Goal: Browse casually: Explore the website without a specific task or goal

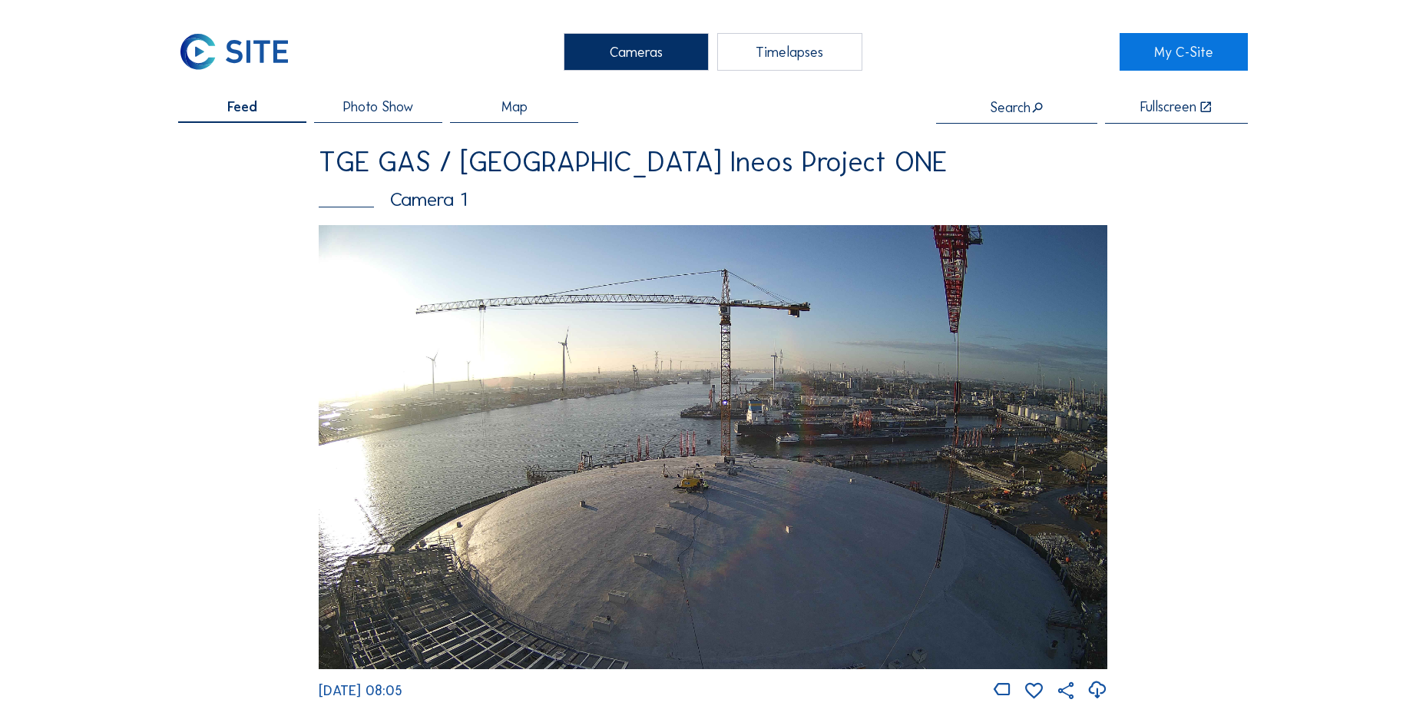
scroll to position [1459, 0]
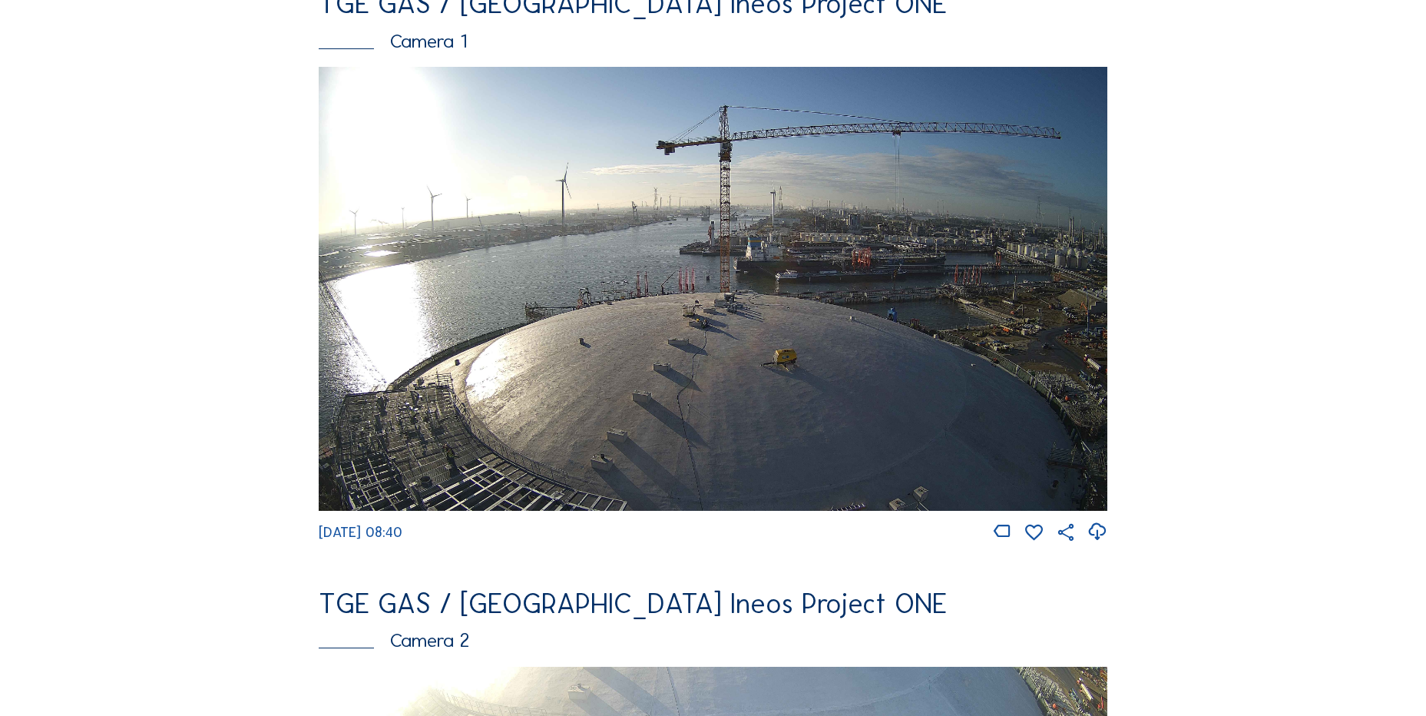
scroll to position [154, 0]
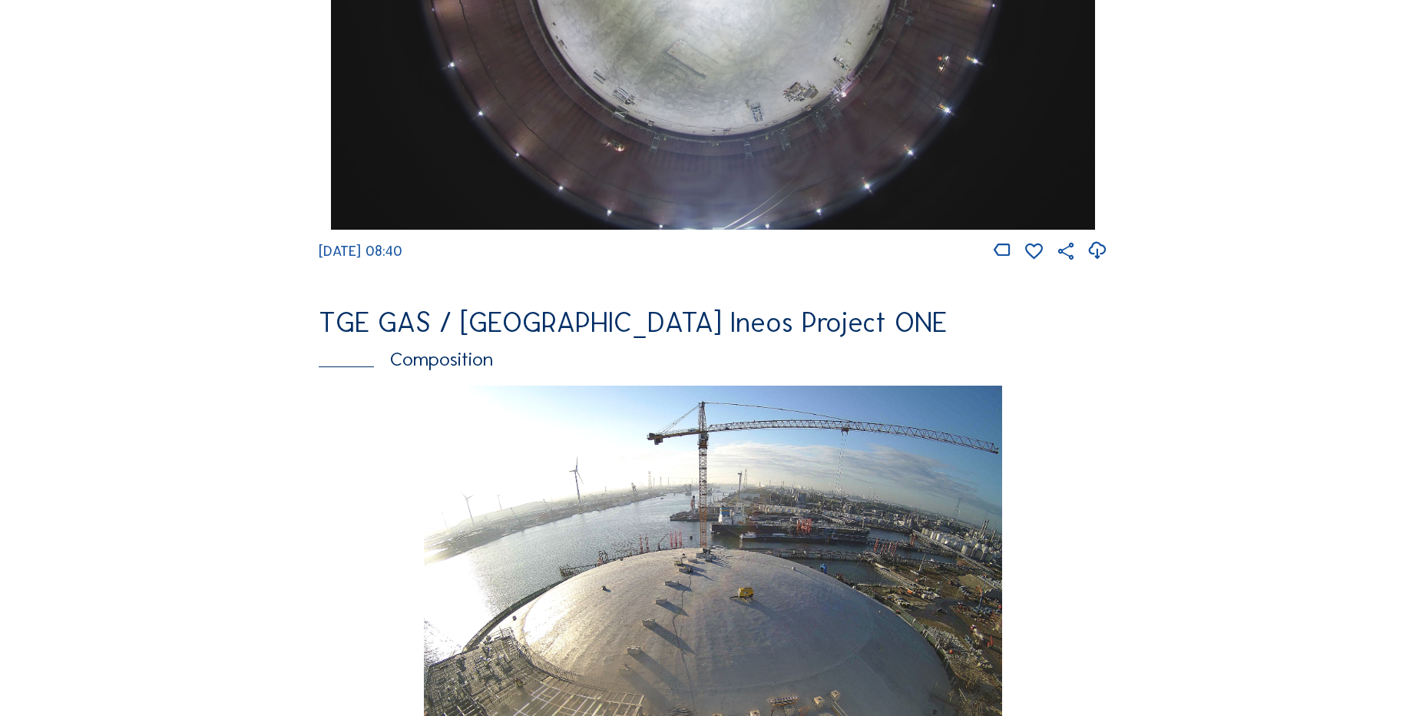
scroll to position [1767, 0]
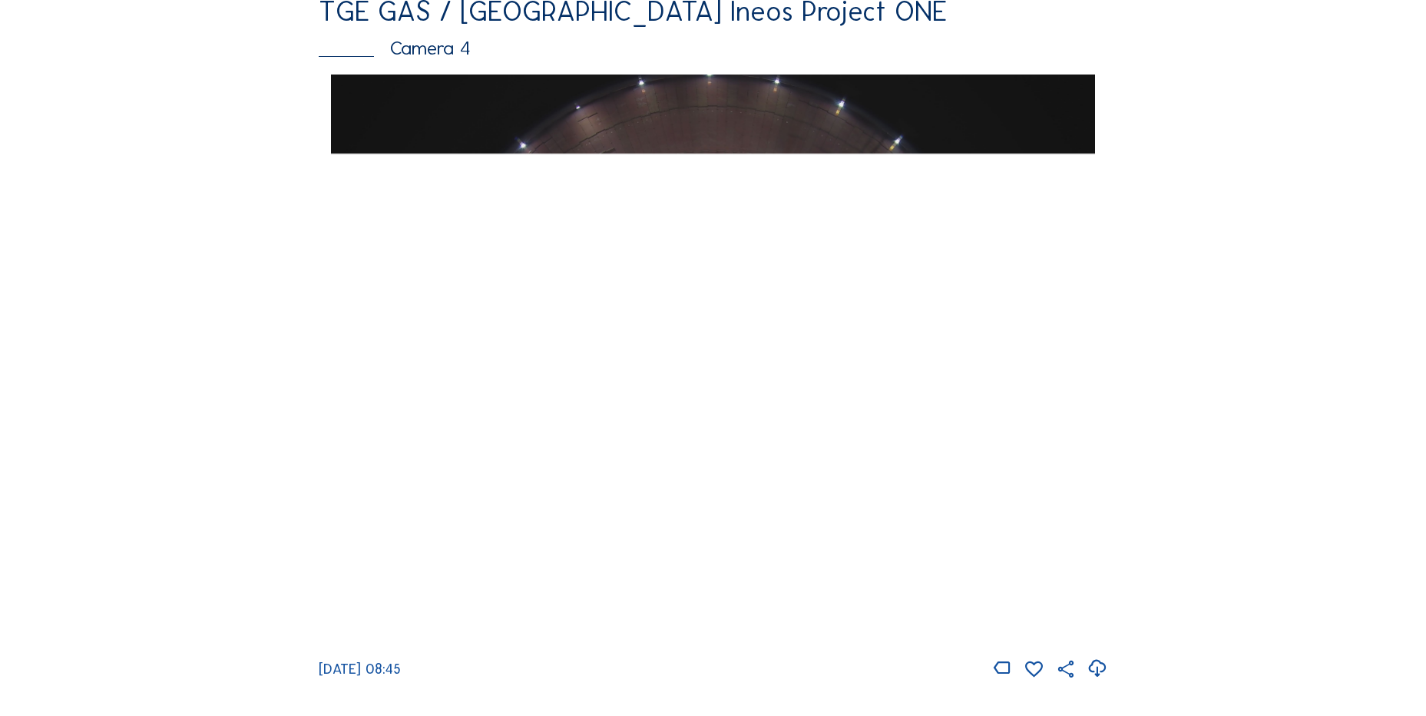
scroll to position [1536, 0]
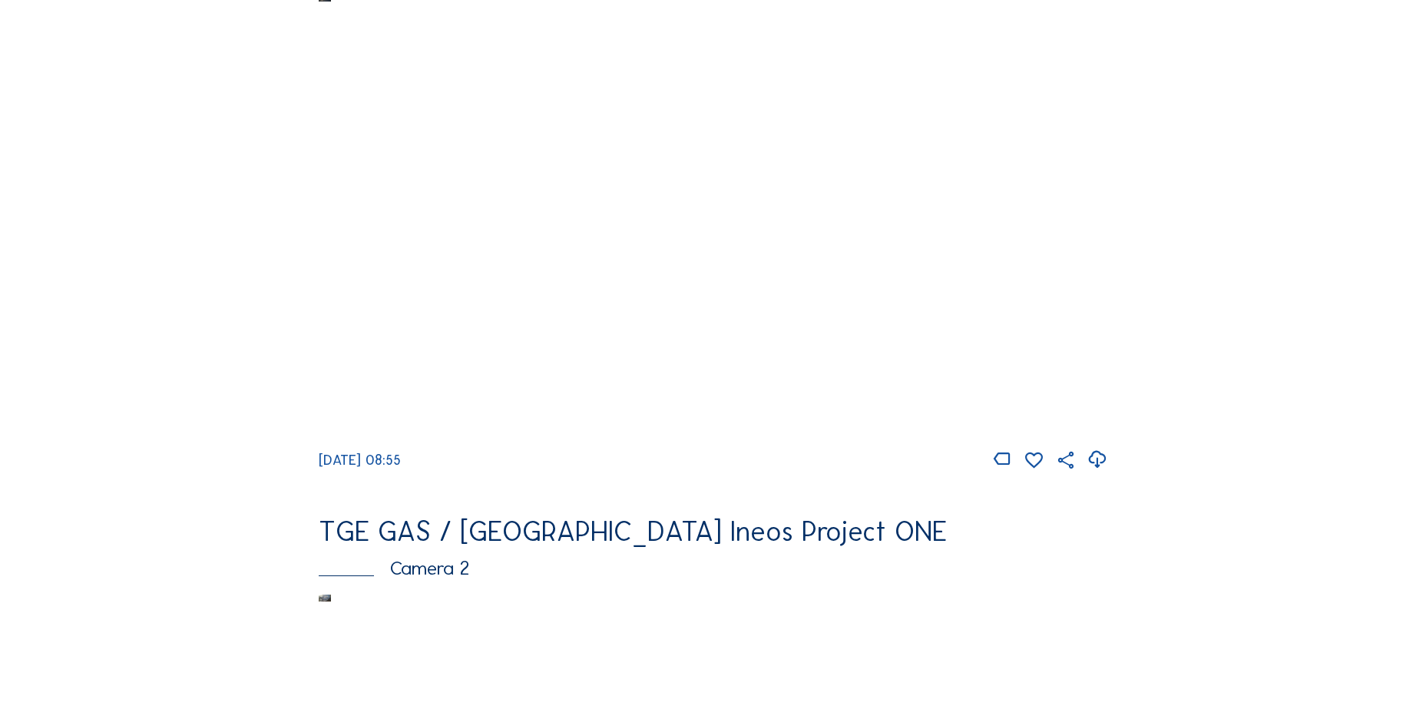
scroll to position [105, 0]
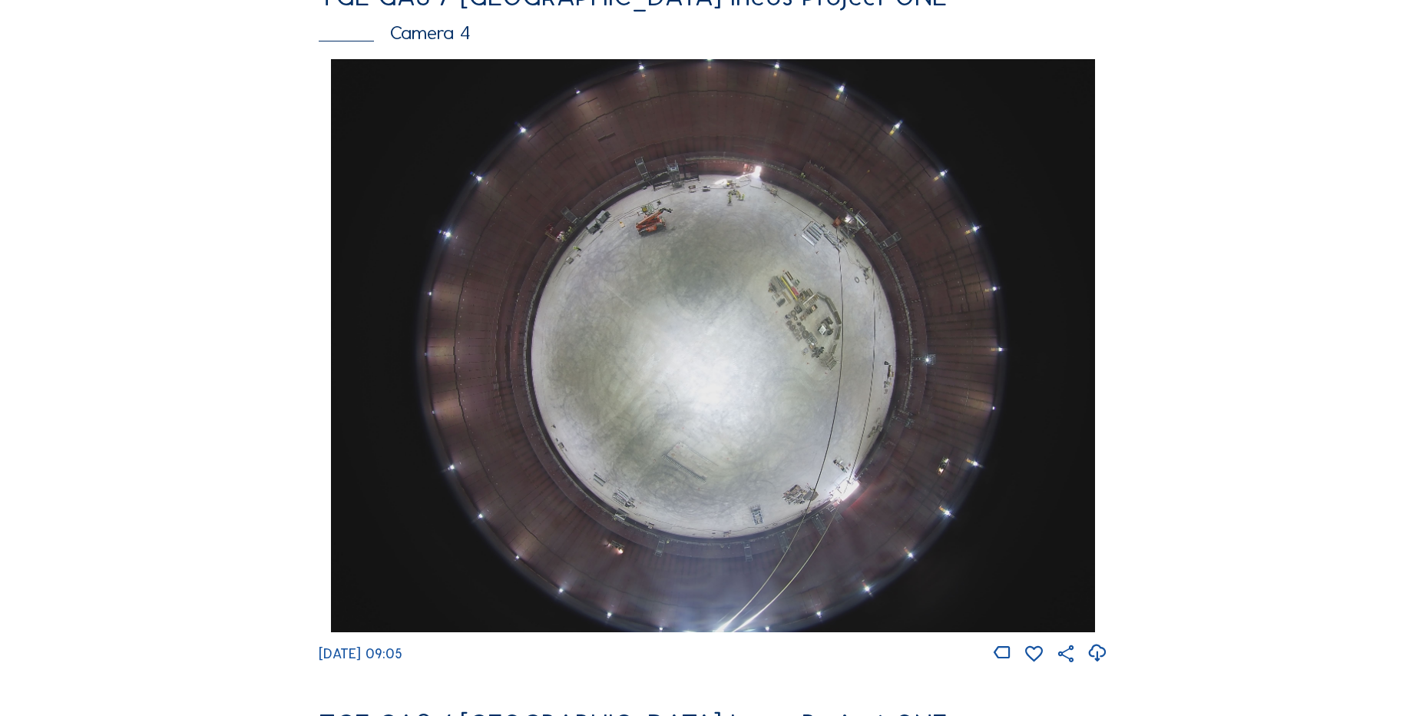
scroll to position [1383, 0]
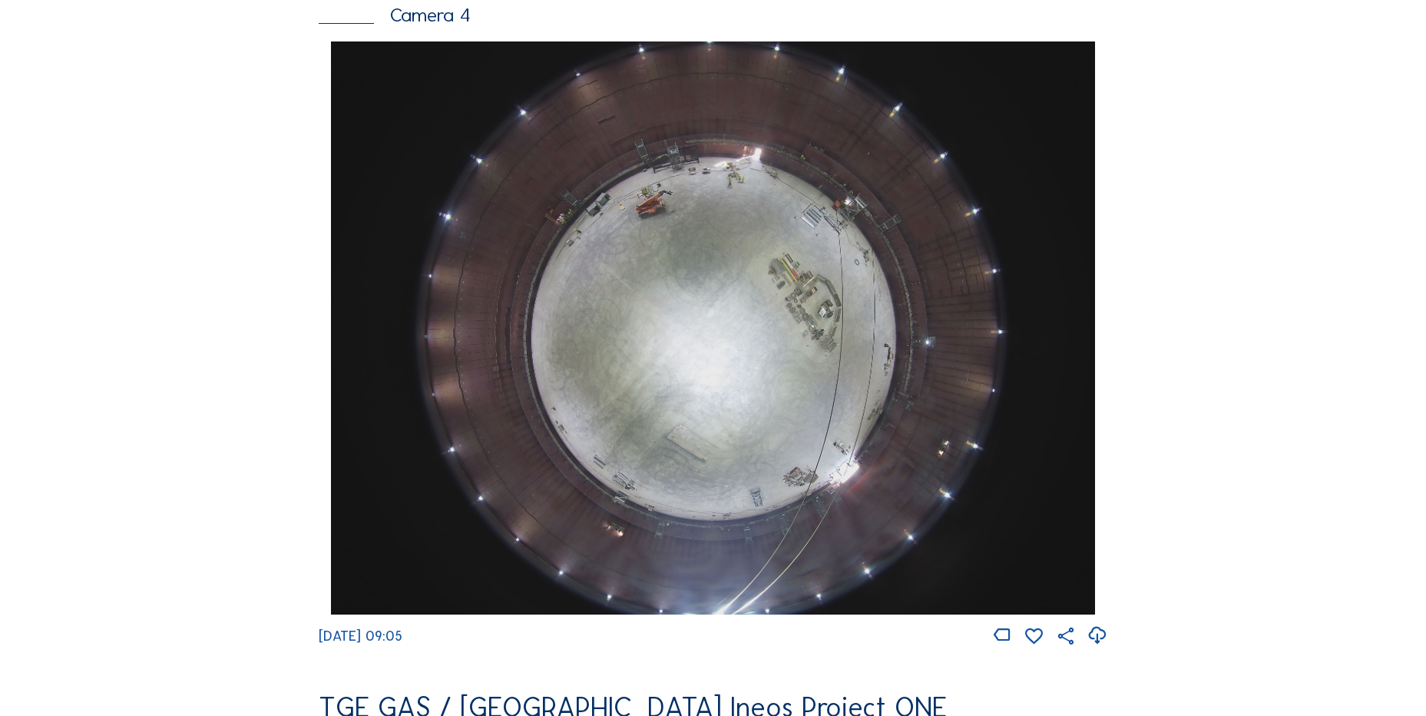
click at [1101, 644] on icon at bounding box center [1097, 635] width 21 height 25
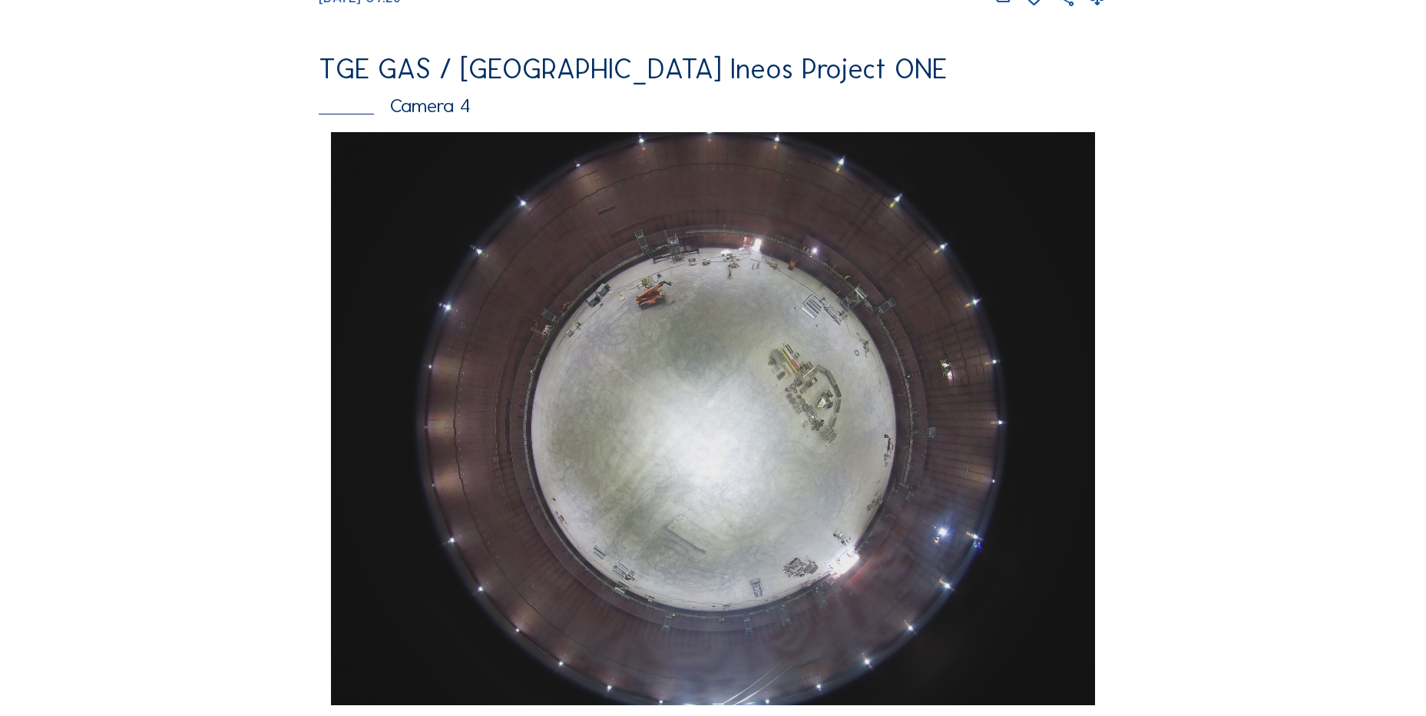
scroll to position [1369, 0]
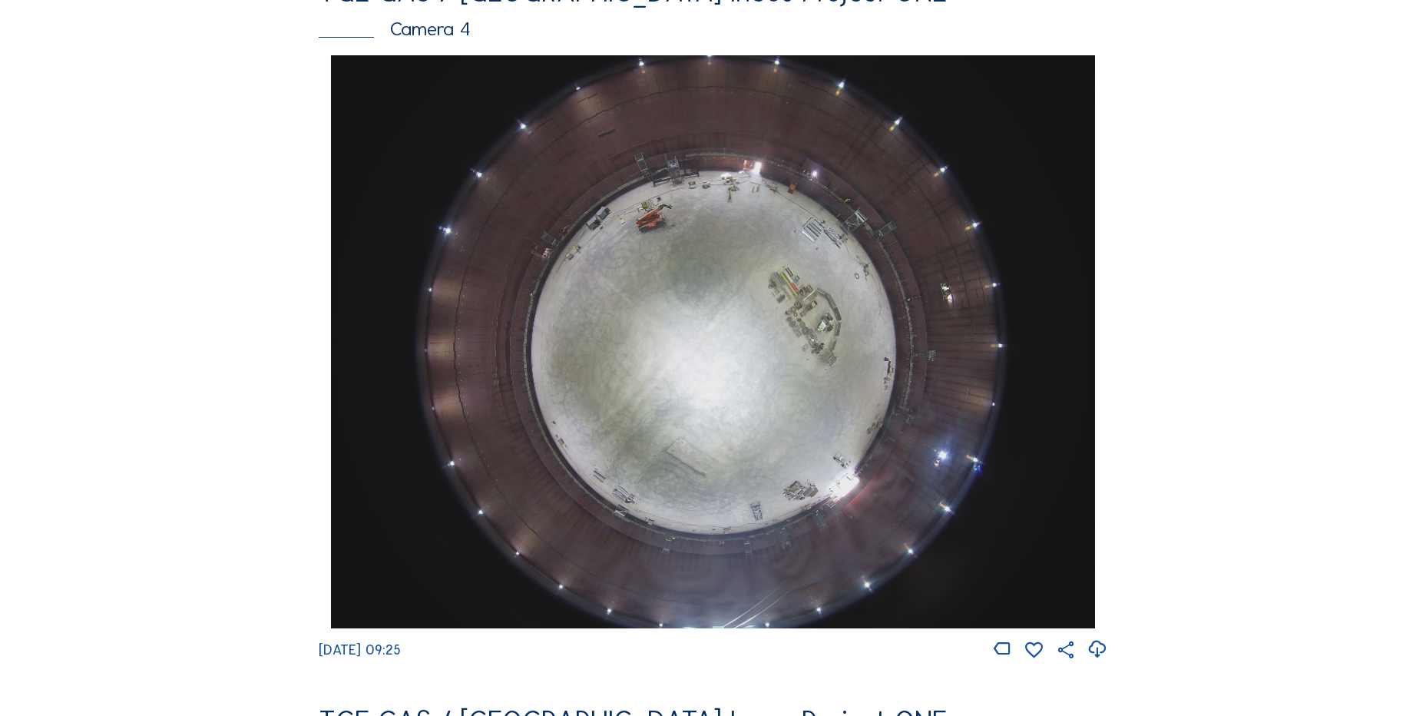
click at [1097, 662] on icon at bounding box center [1097, 649] width 21 height 25
click at [214, 190] on div "Feed Photo Show Map Search Fullscreen TGE GAS / Antwerpen Ineos Project ONE Cam…" at bounding box center [713, 60] width 1070 height 2658
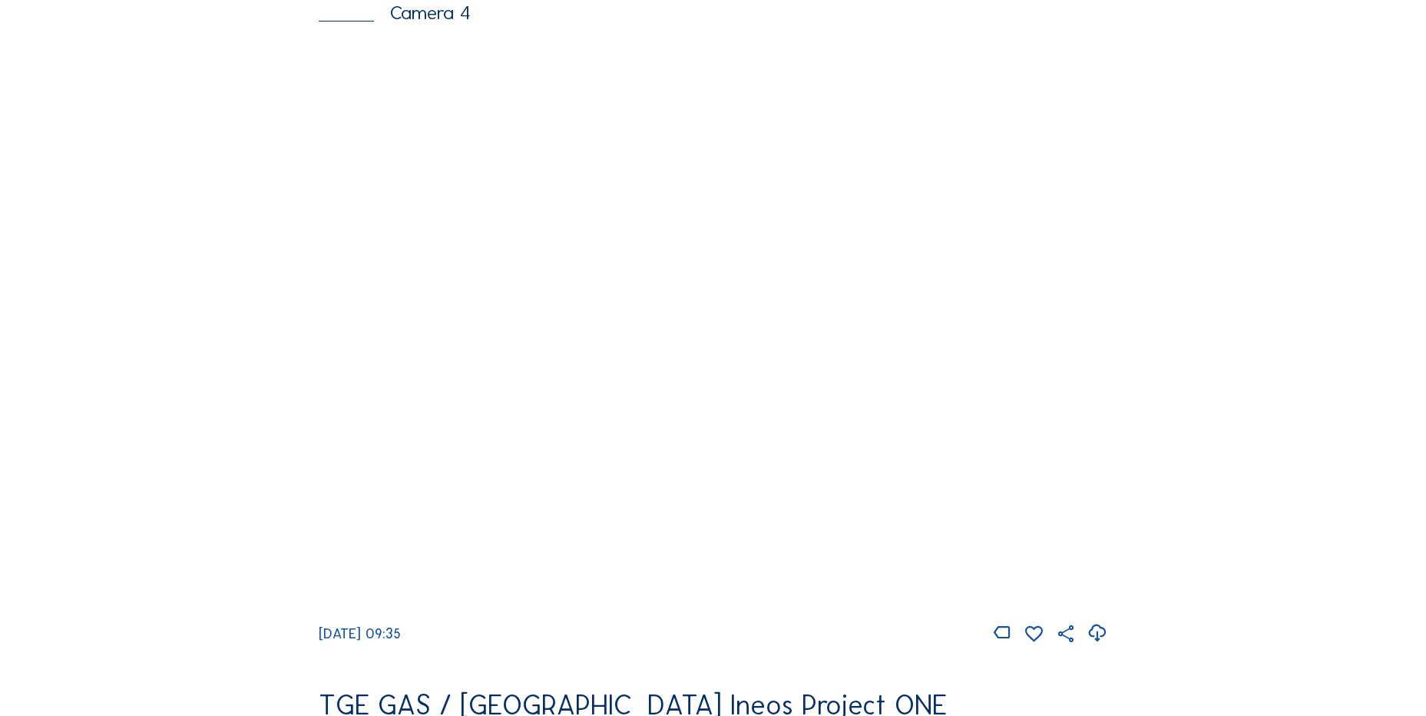
scroll to position [1459, 0]
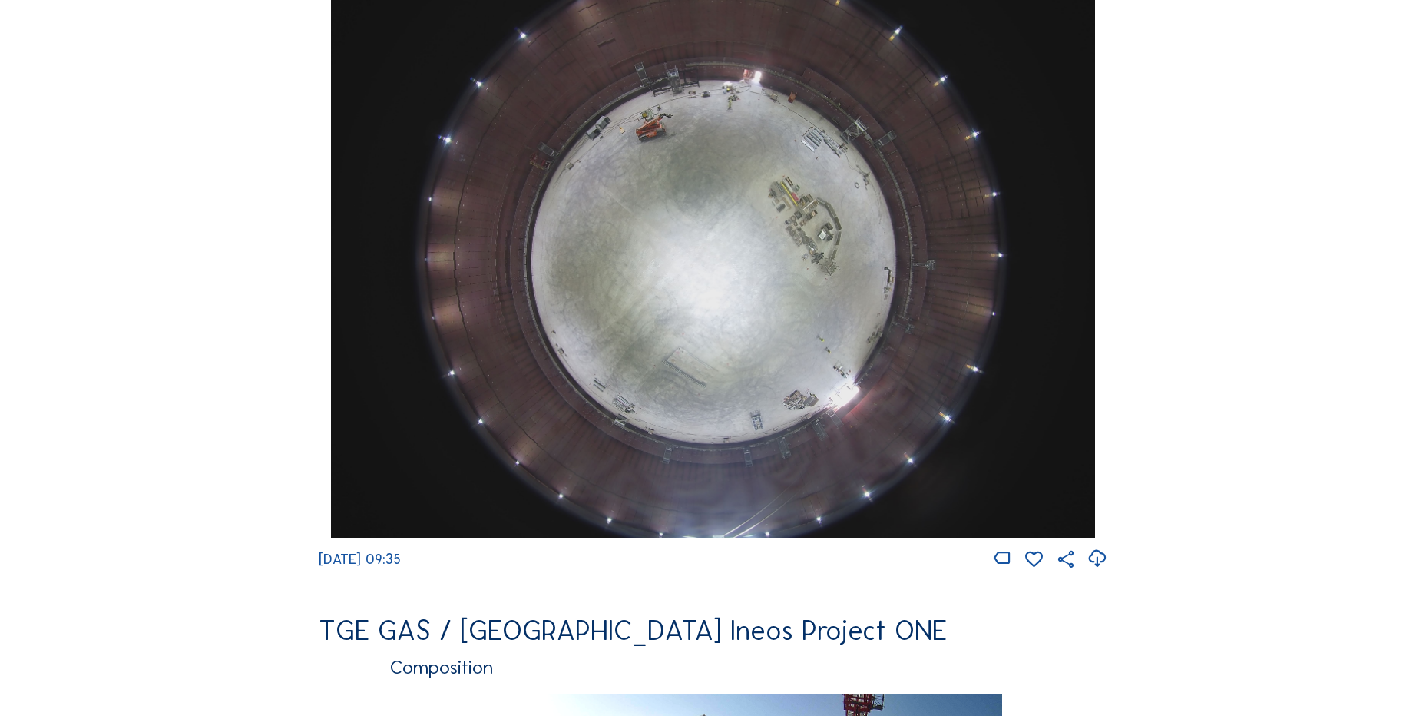
click at [1103, 571] on icon at bounding box center [1097, 558] width 21 height 25
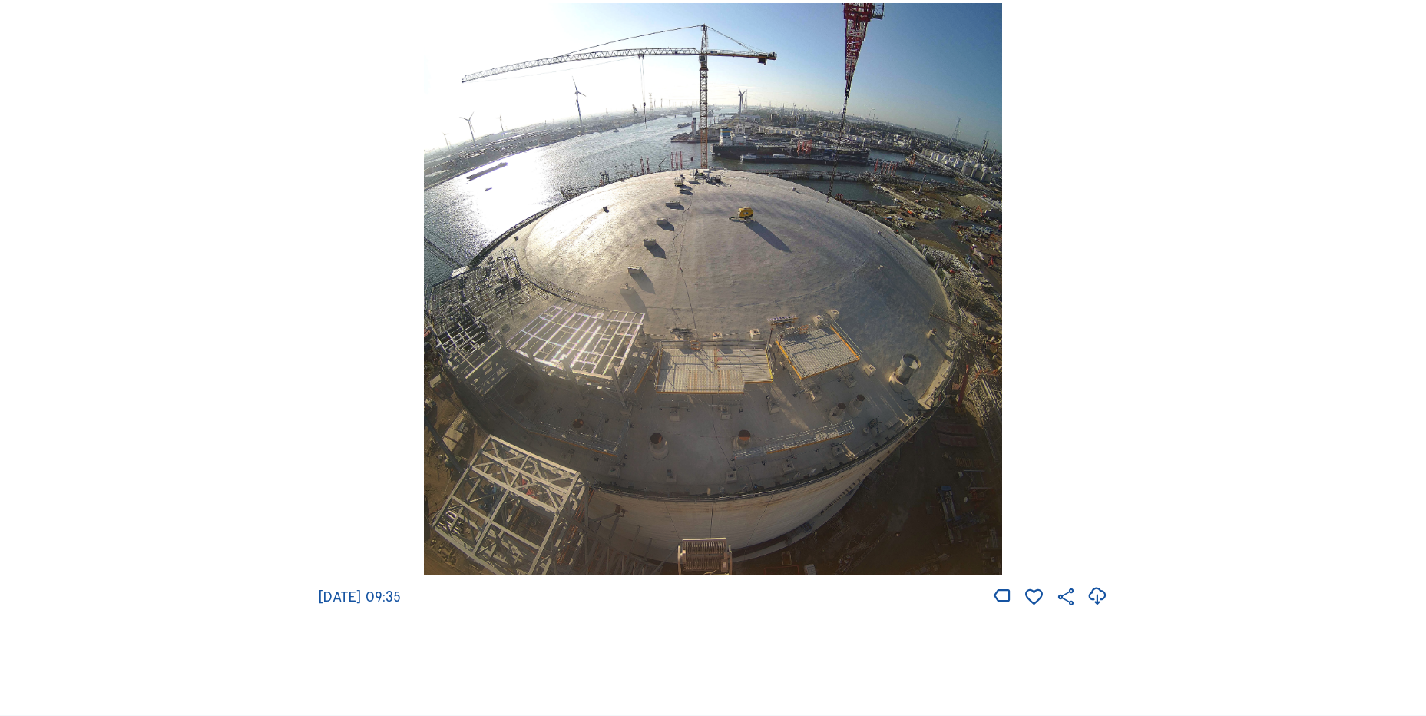
scroll to position [2151, 0]
click at [1105, 608] on icon at bounding box center [1097, 595] width 21 height 25
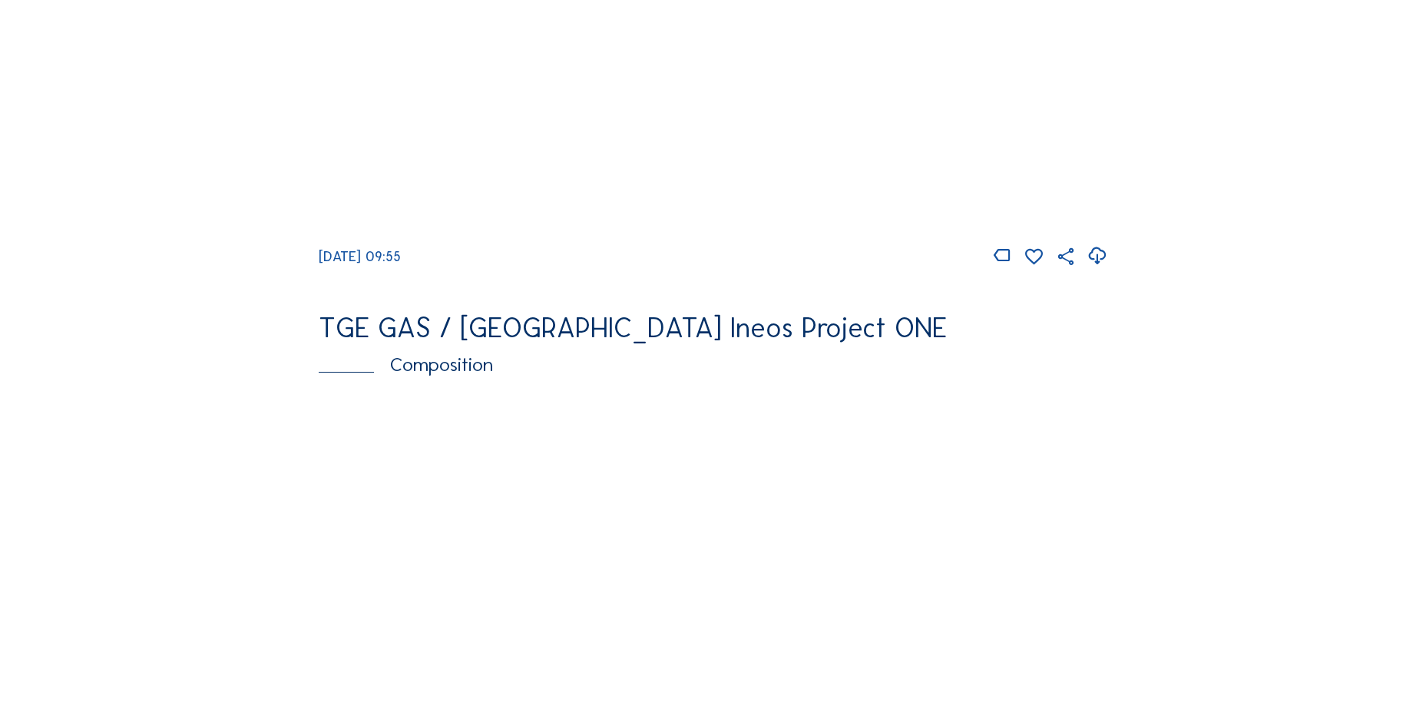
scroll to position [1459, 0]
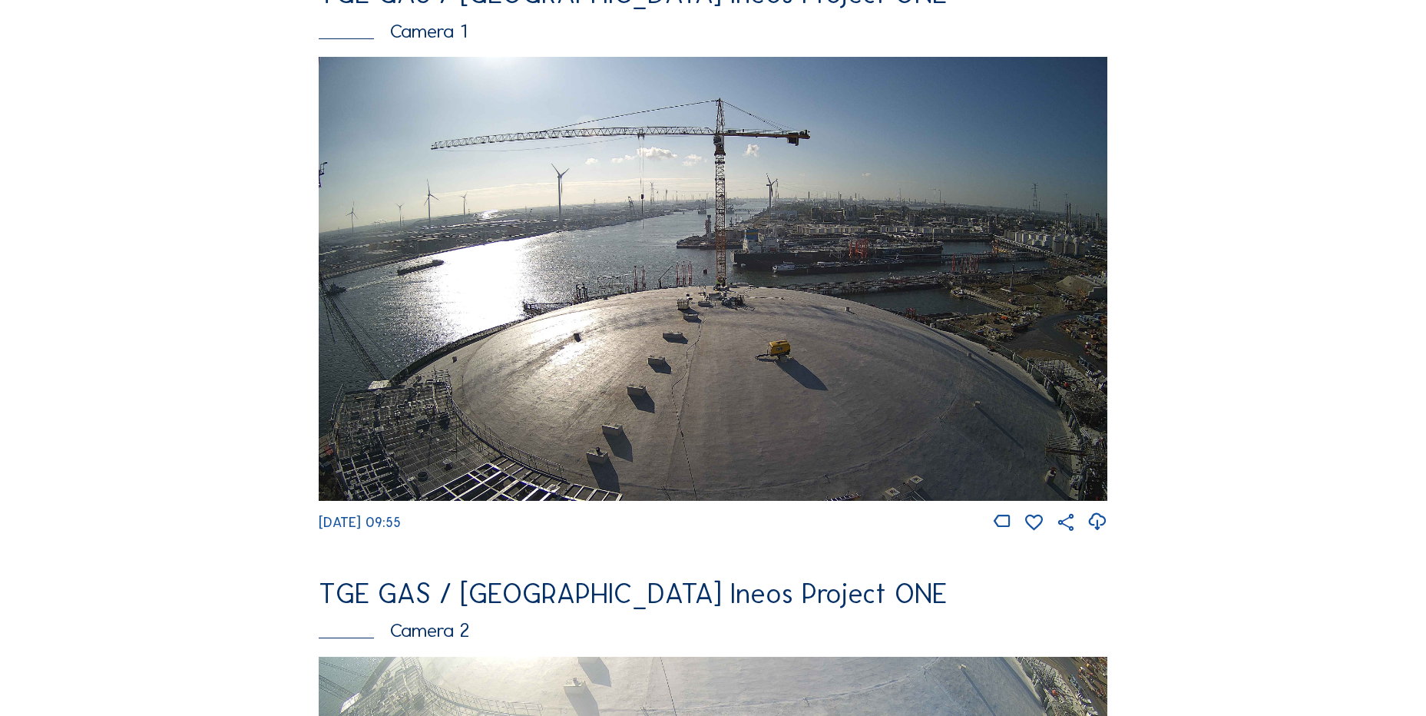
scroll to position [154, 0]
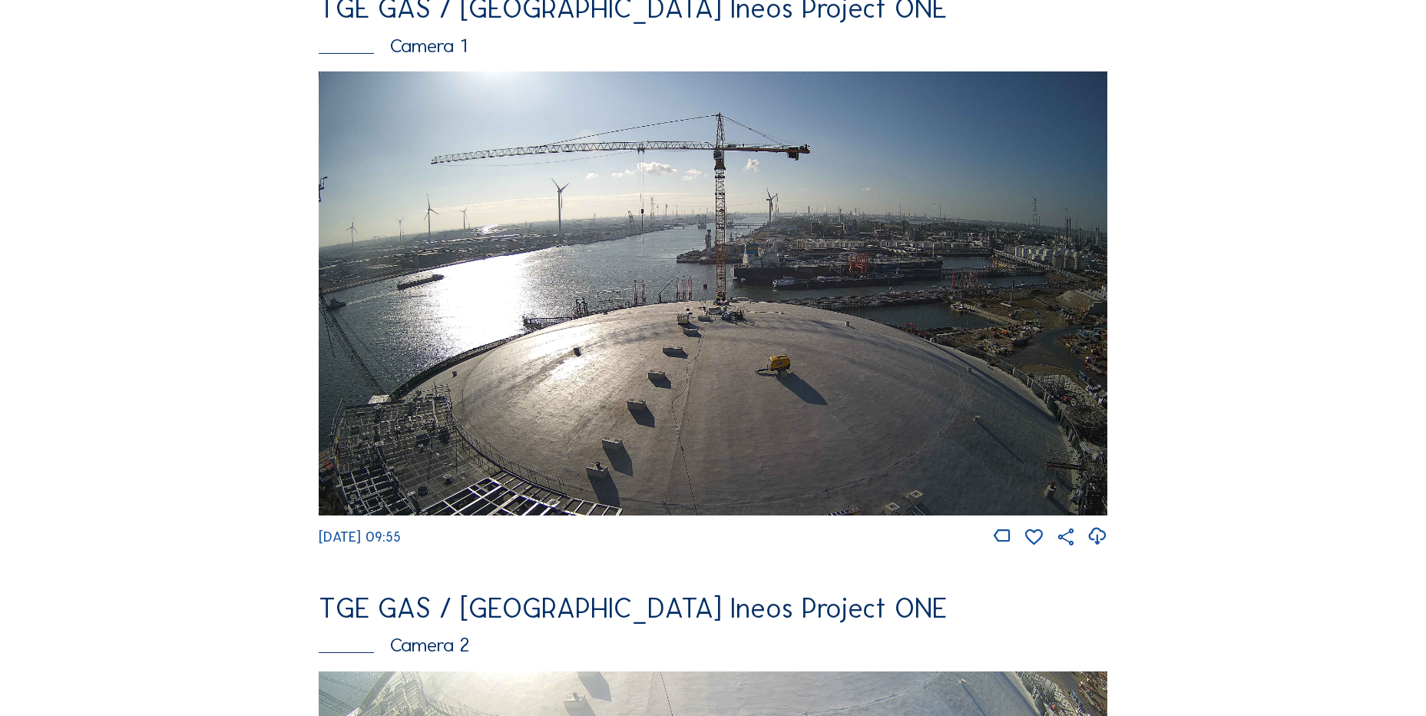
click at [1106, 547] on icon at bounding box center [1097, 536] width 21 height 25
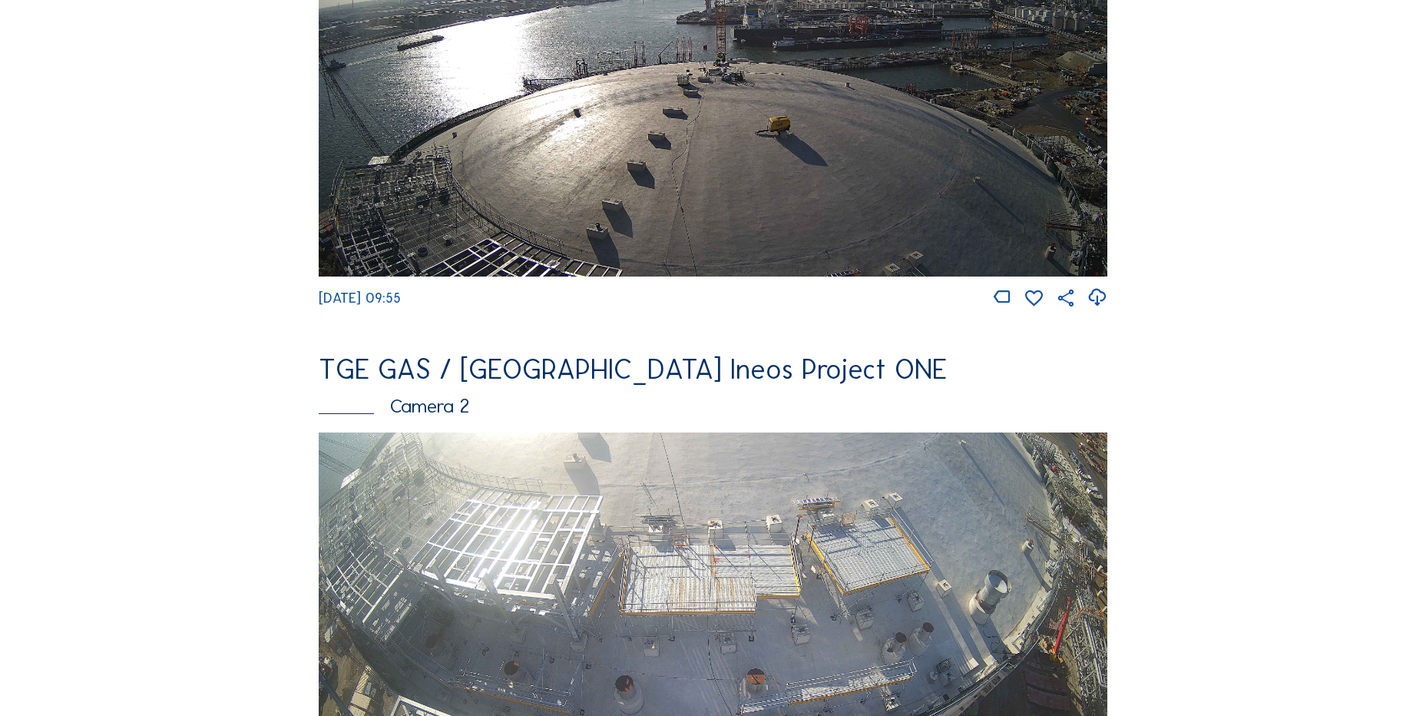
scroll to position [558, 0]
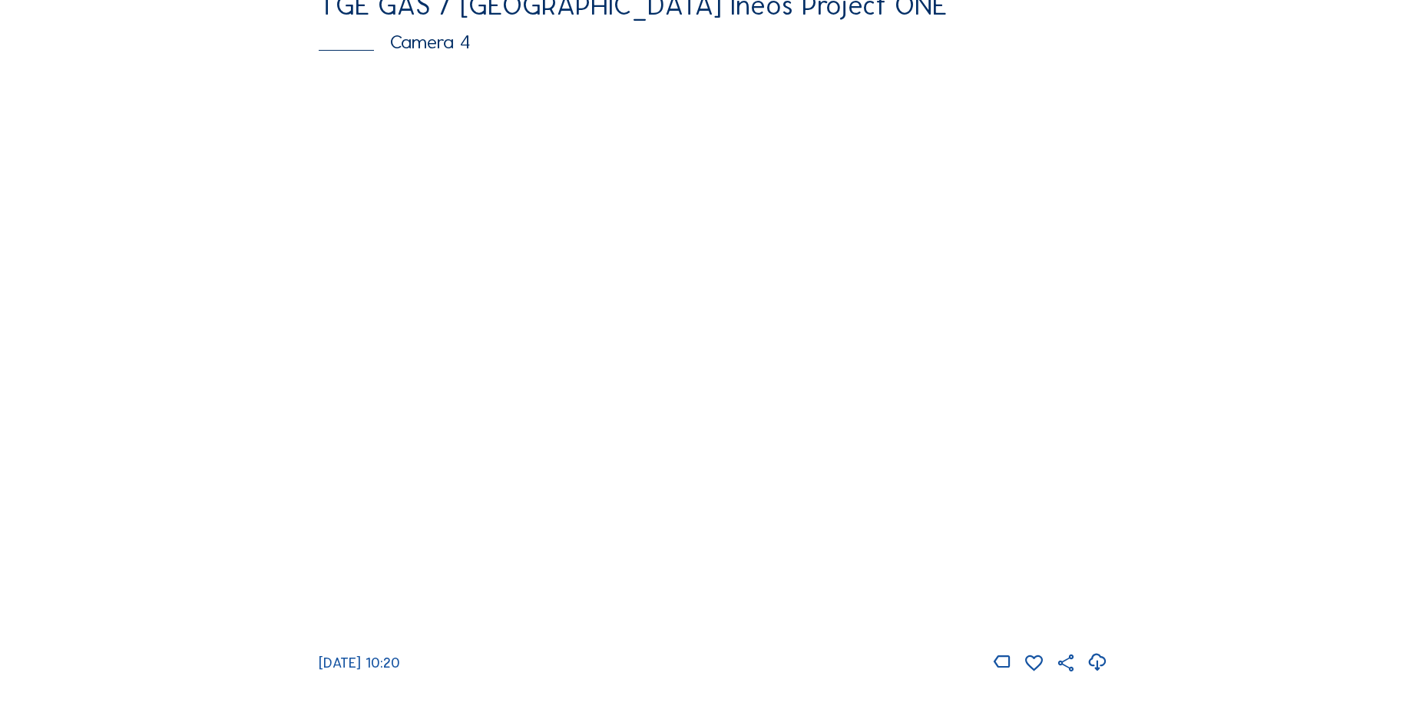
scroll to position [1383, 0]
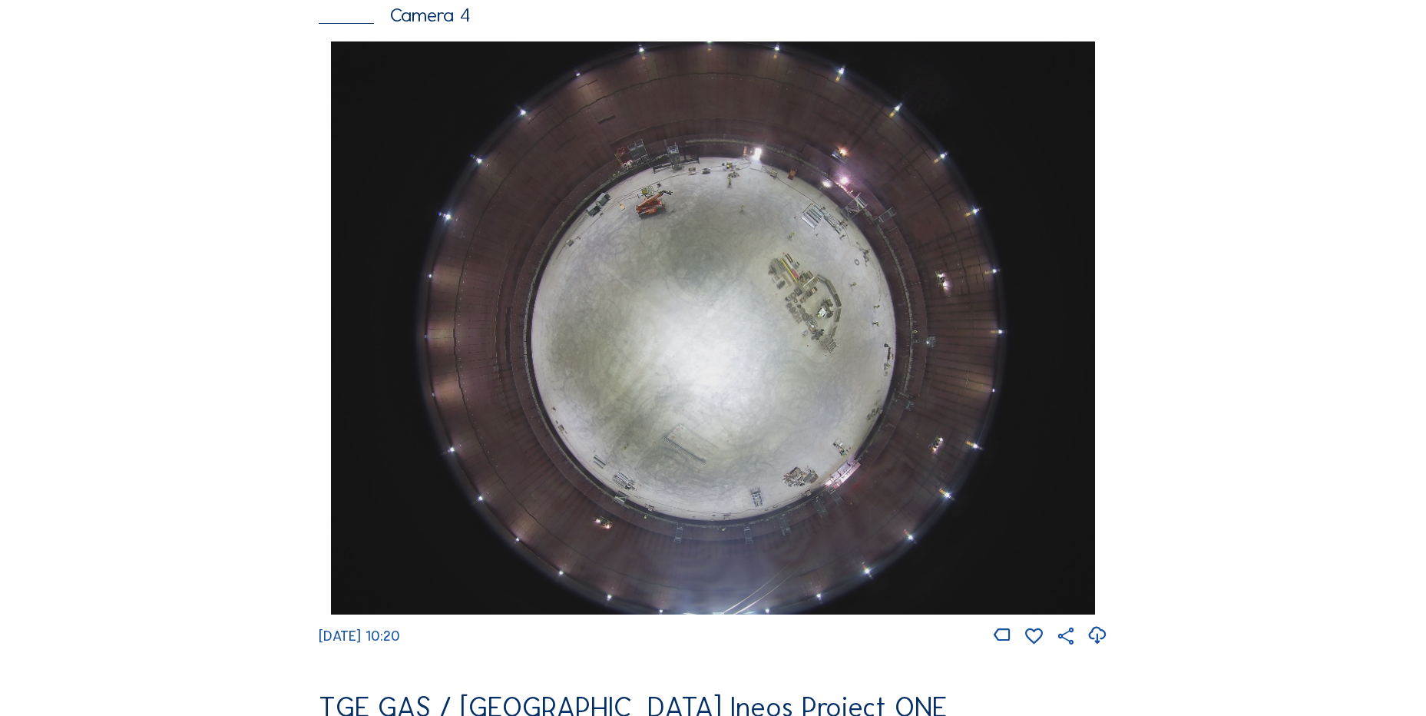
drag, startPoint x: 1118, startPoint y: 643, endPoint x: 1100, endPoint y: 650, distance: 19.7
click at [1118, 643] on div "Feed Photo Show Map Search Fullscreen TGE GAS / [GEOGRAPHIC_DATA] Ineos Project…" at bounding box center [713, 46] width 1070 height 2658
click at [1100, 648] on icon at bounding box center [1097, 635] width 21 height 25
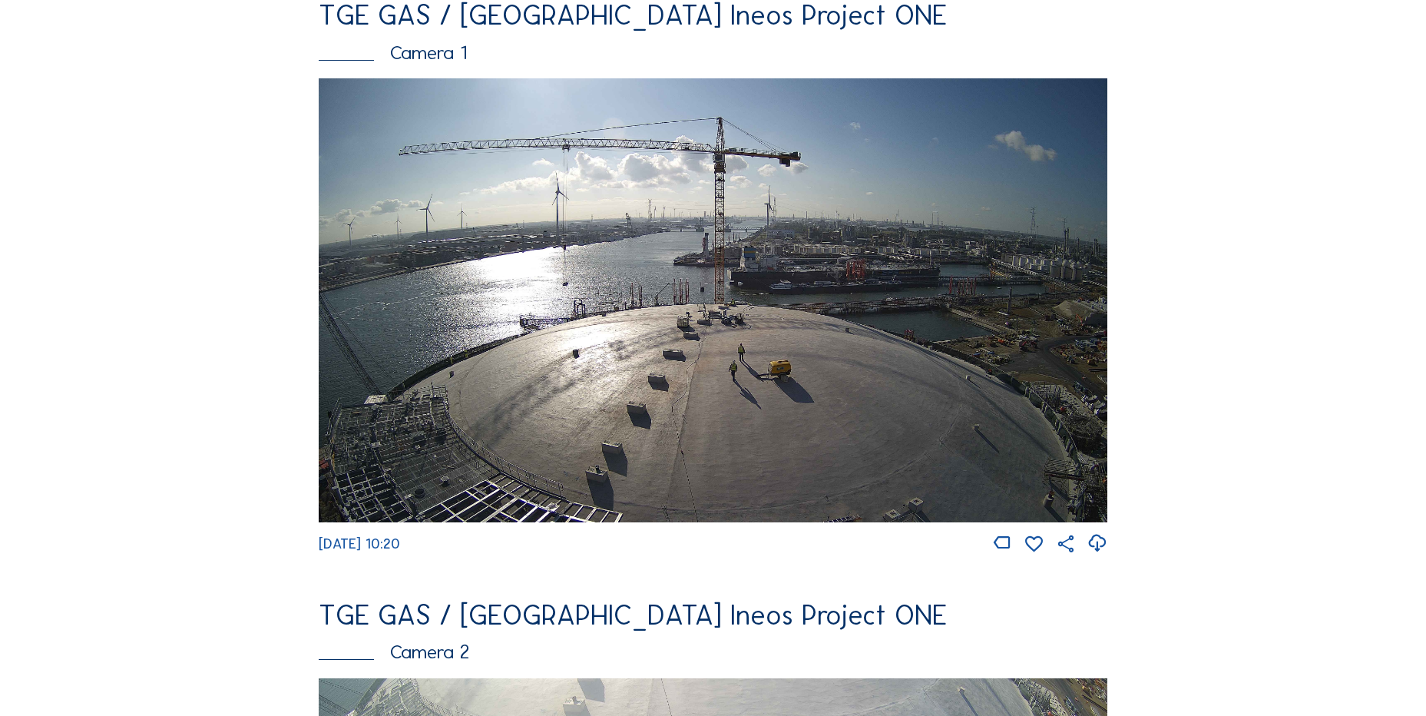
scroll to position [230, 0]
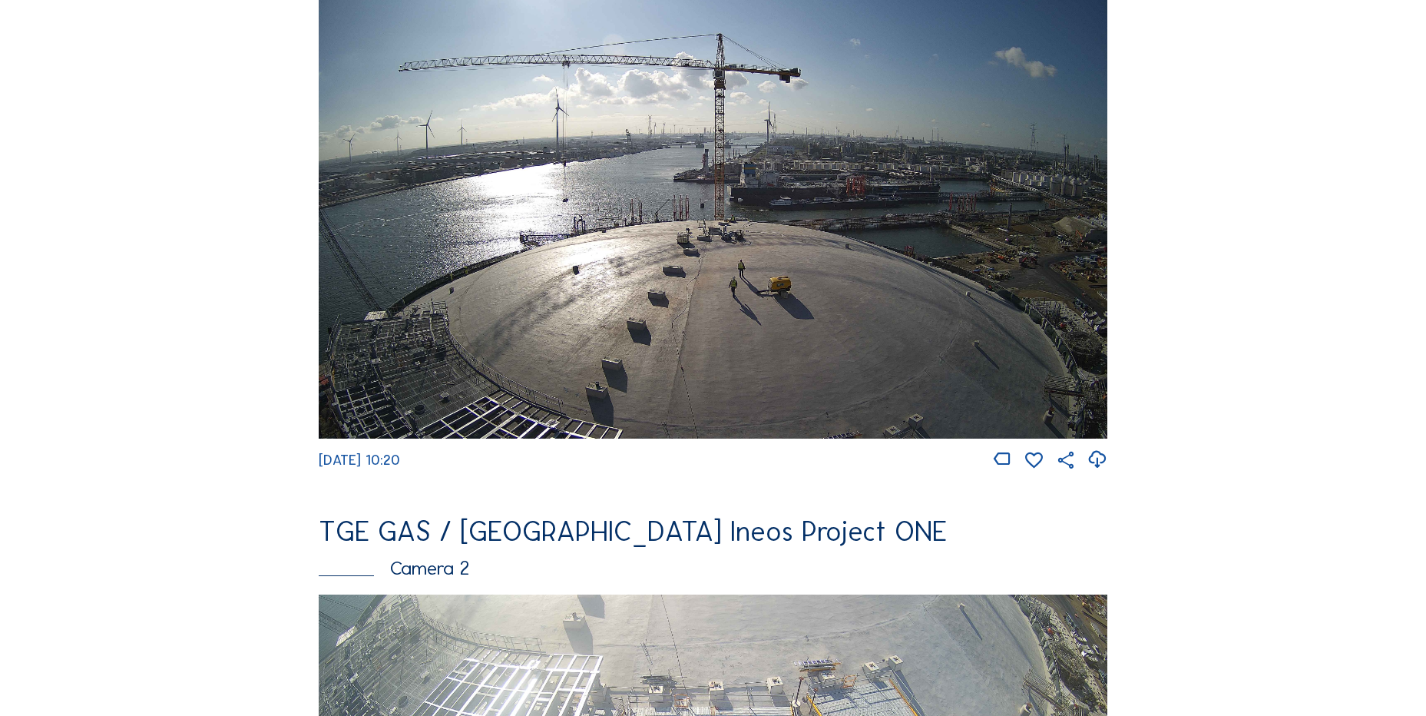
click at [1095, 467] on icon at bounding box center [1097, 459] width 21 height 25
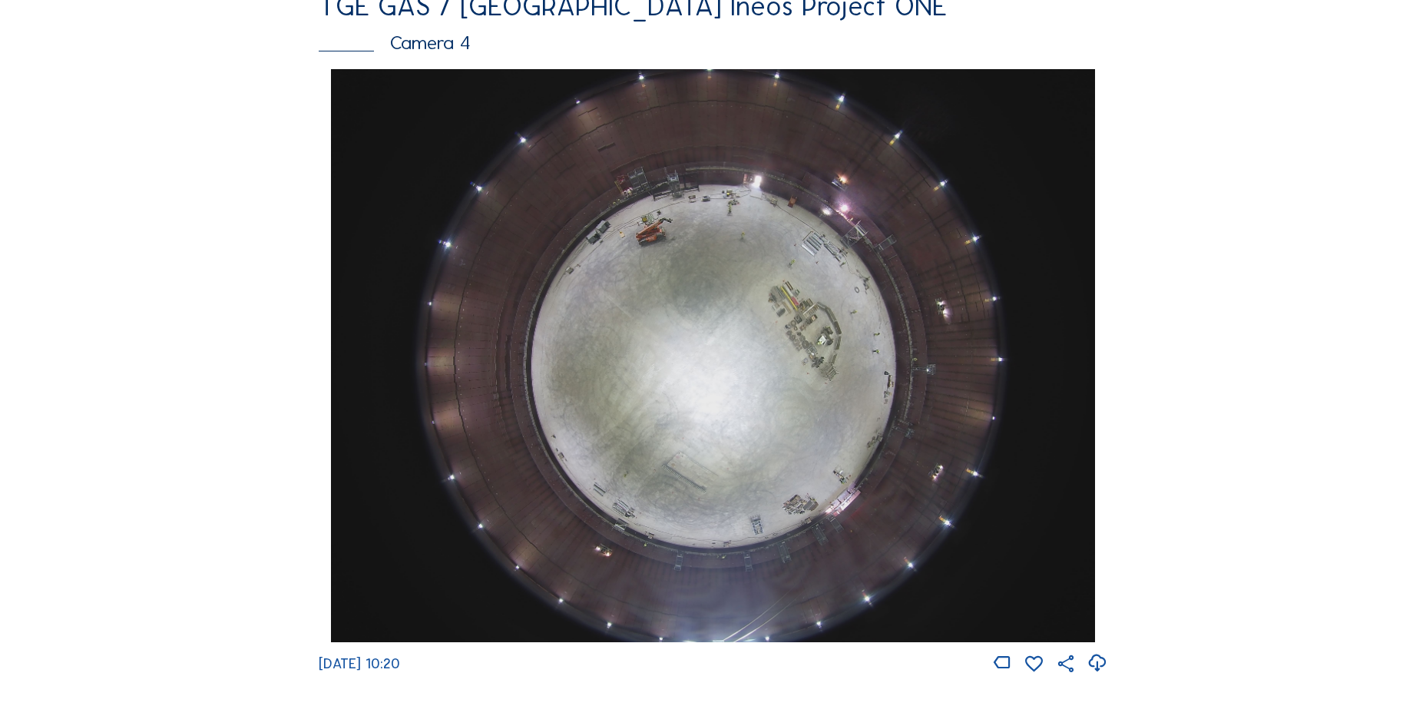
scroll to position [1383, 0]
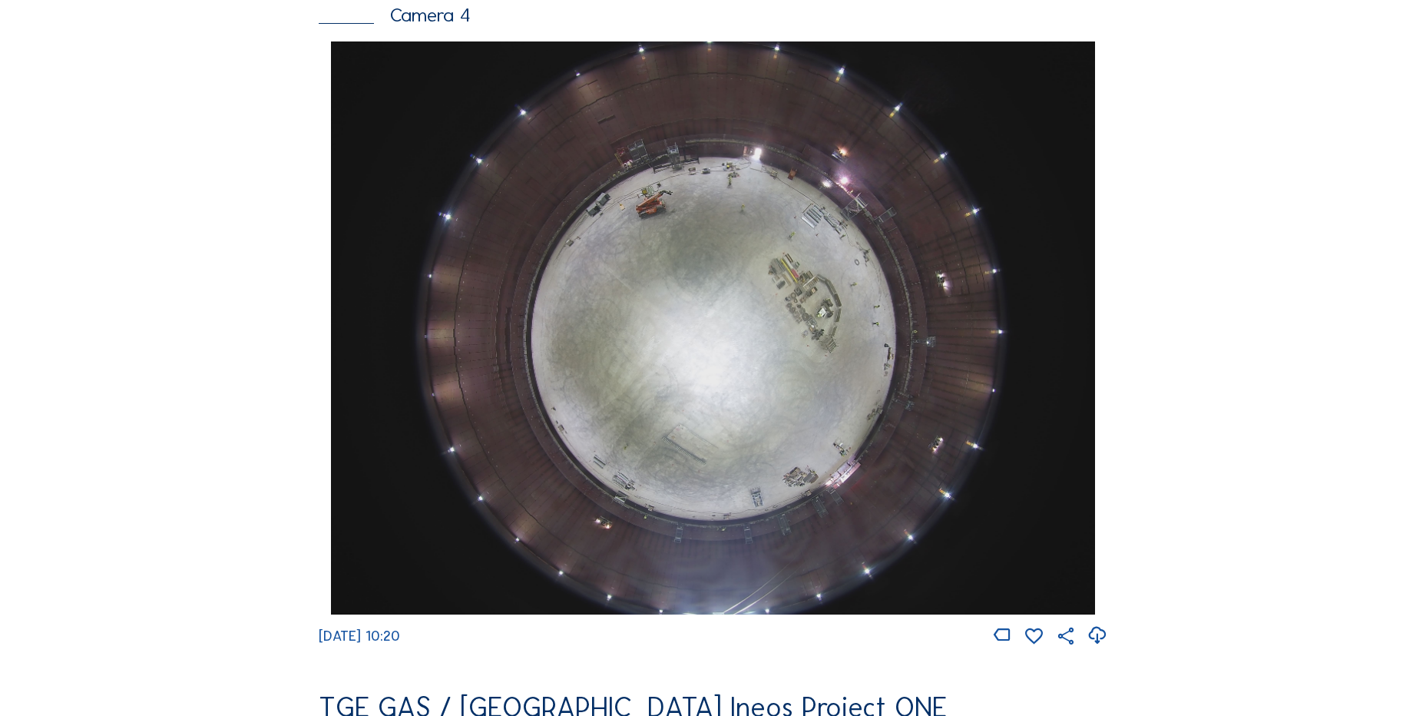
click at [131, 302] on div "Cameras Timelapses My C-Site Feed Photo Show Map Search Fullscreen TGE GAS / An…" at bounding box center [713, 333] width 1426 height 3432
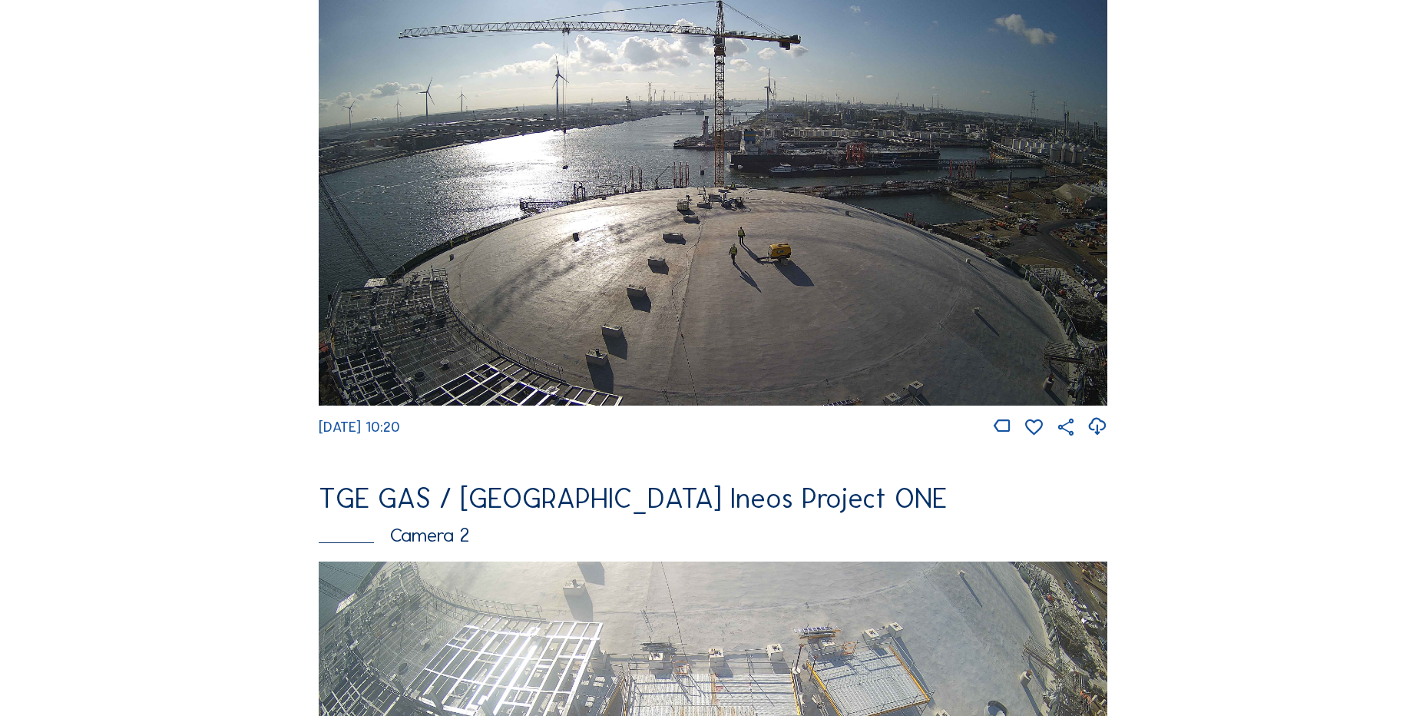
scroll to position [154, 0]
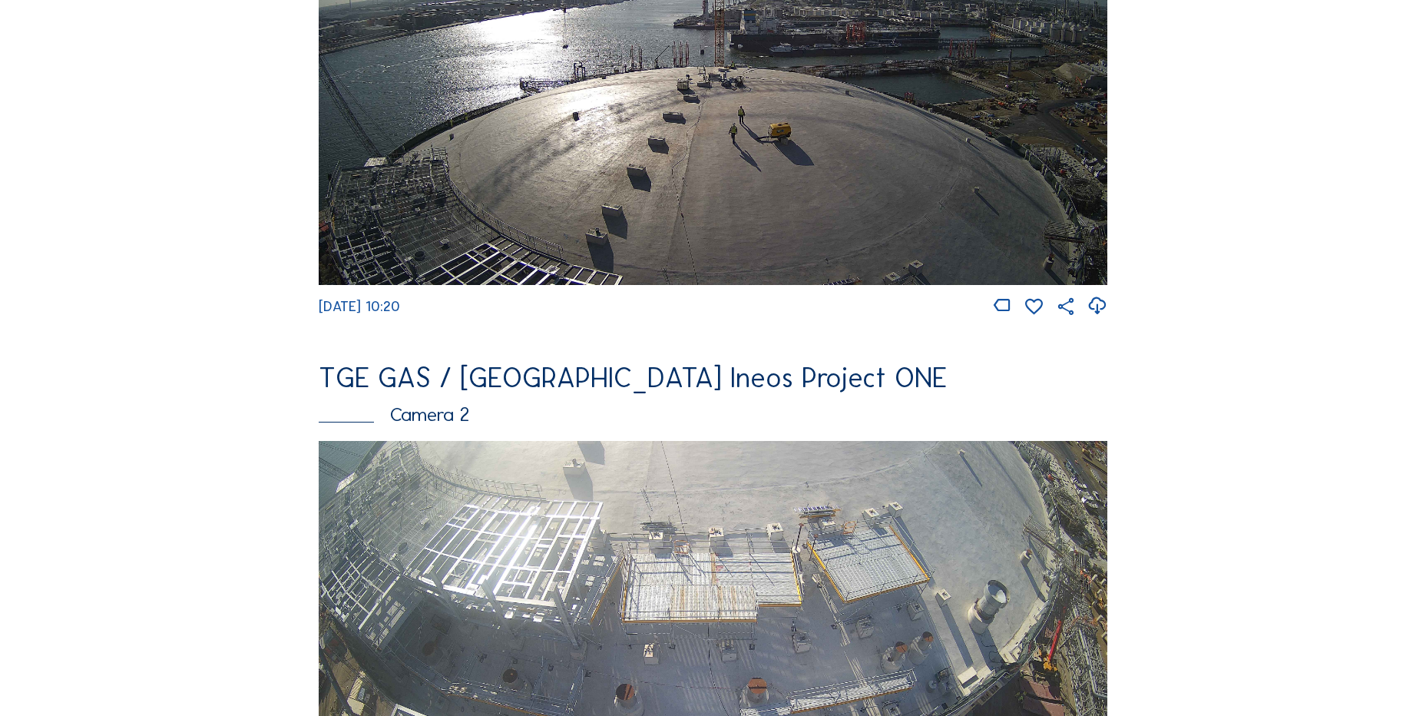
scroll to position [230, 0]
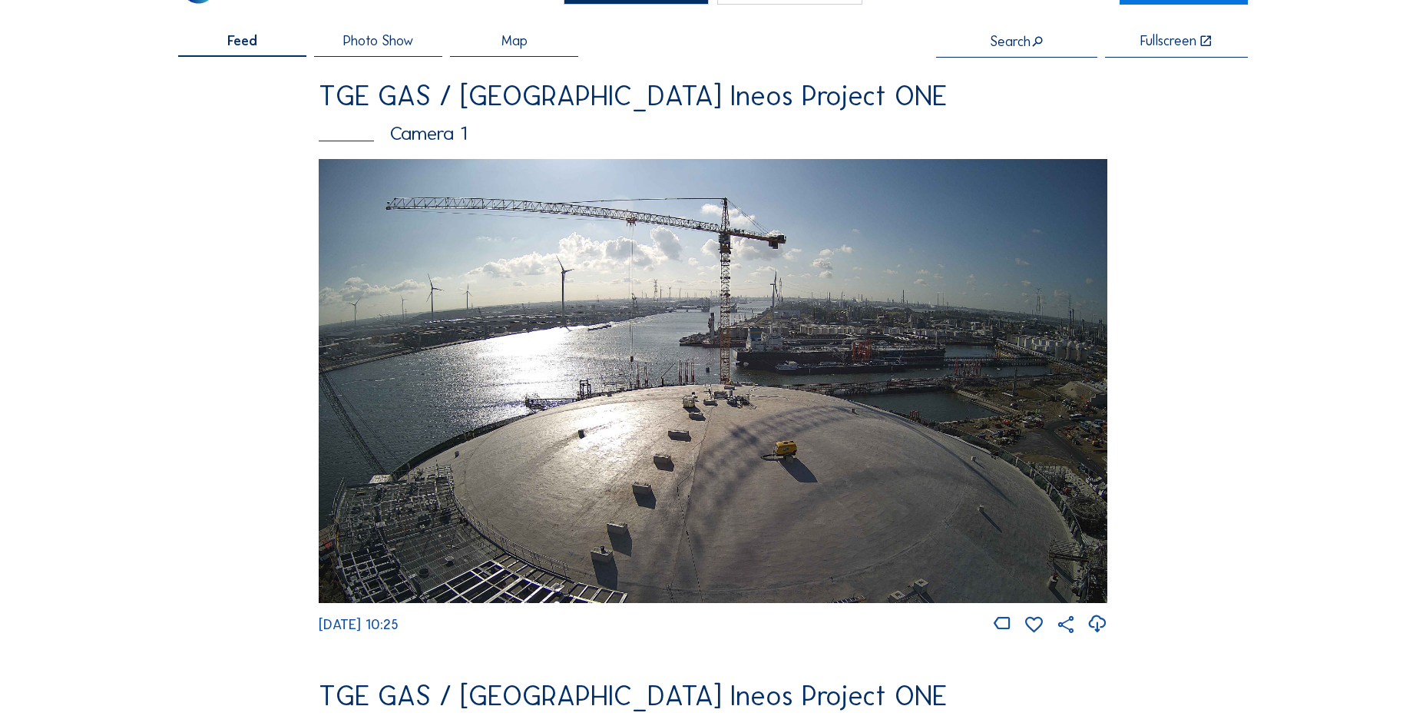
scroll to position [154, 0]
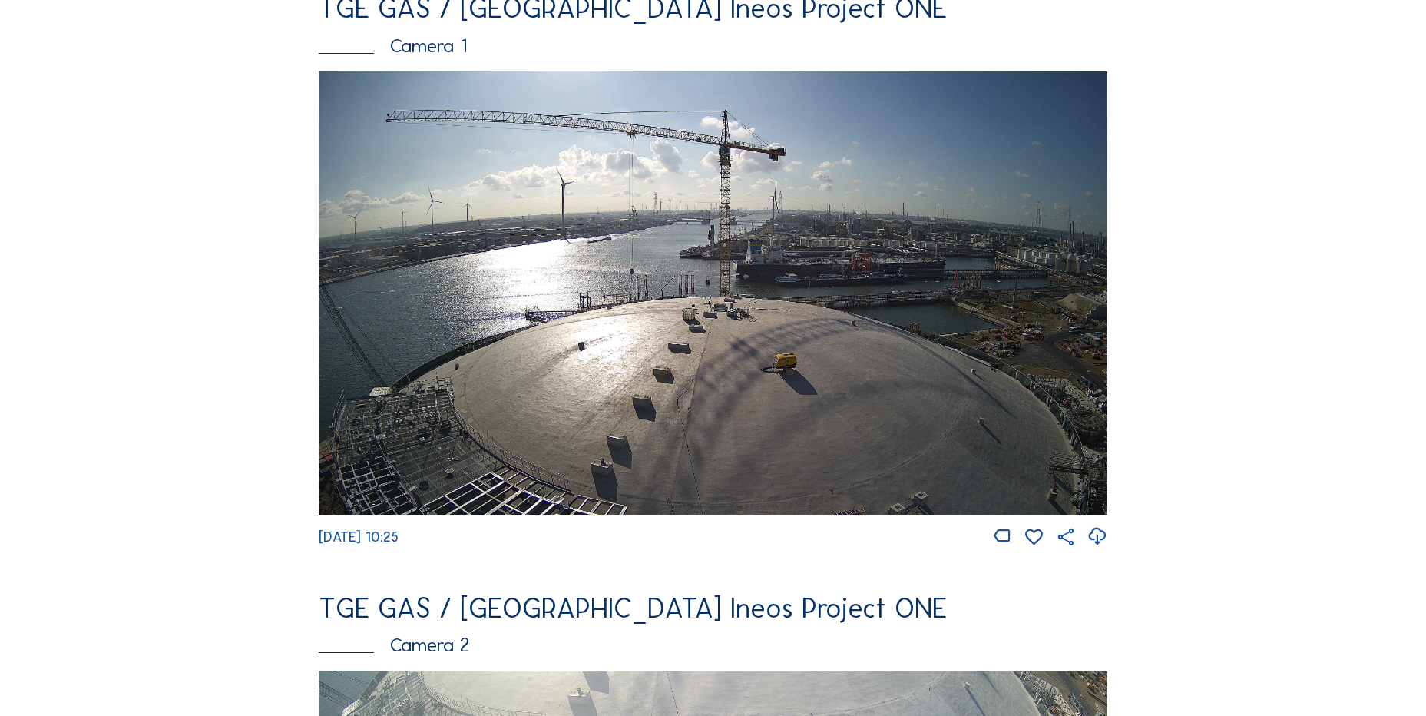
click at [1105, 542] on icon at bounding box center [1097, 536] width 21 height 25
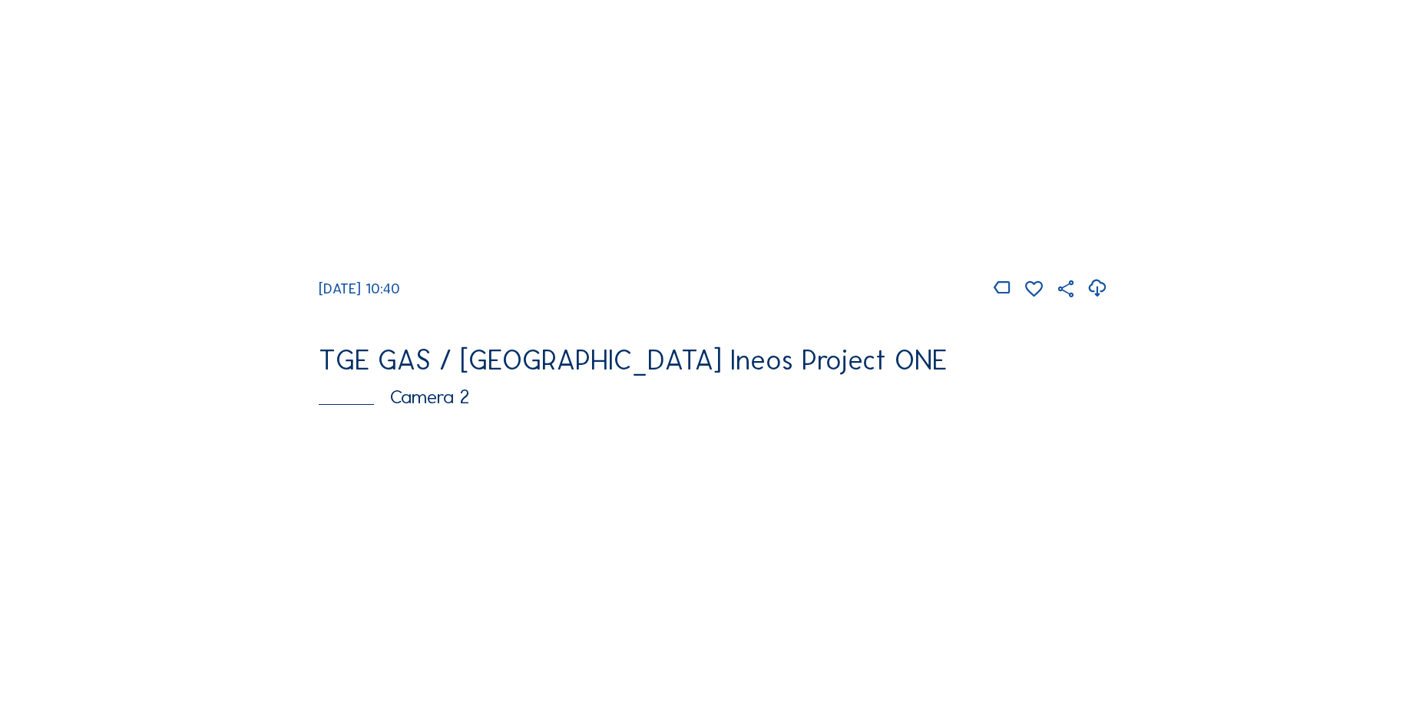
scroll to position [614, 0]
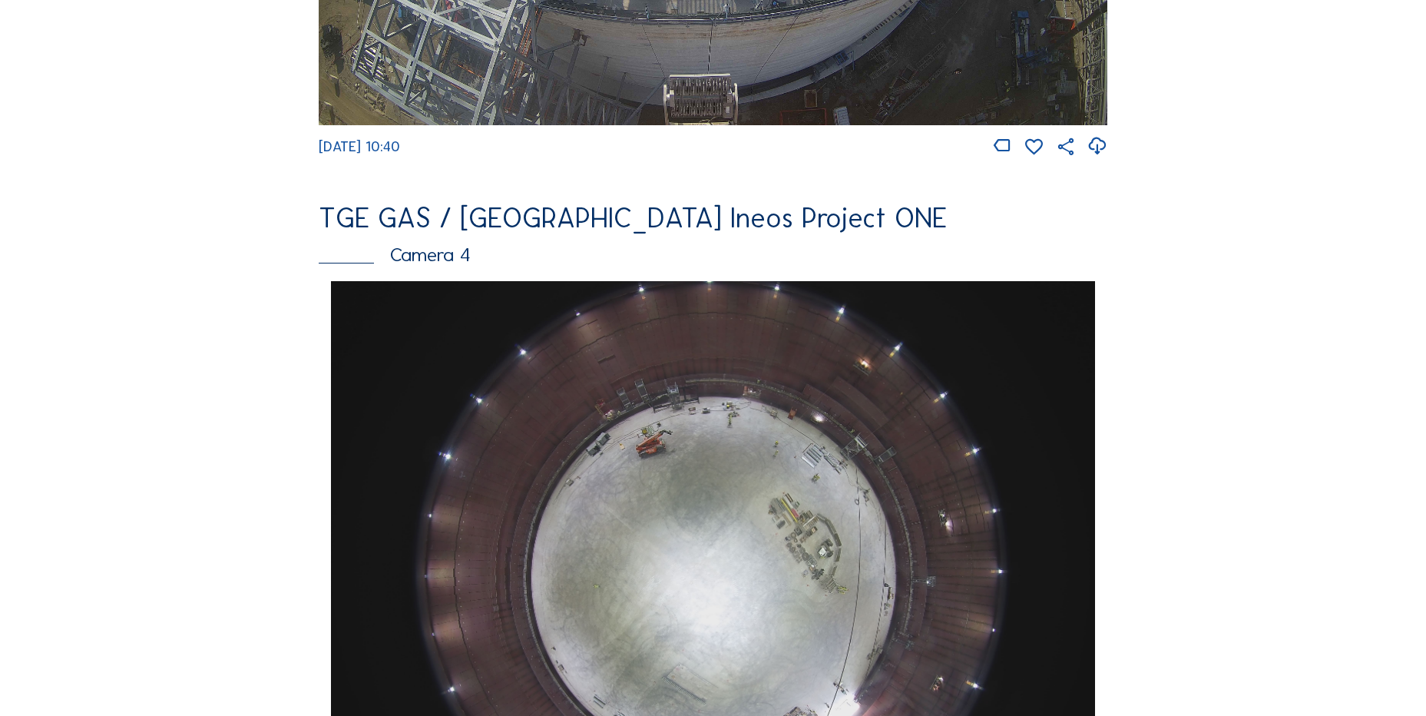
scroll to position [1383, 0]
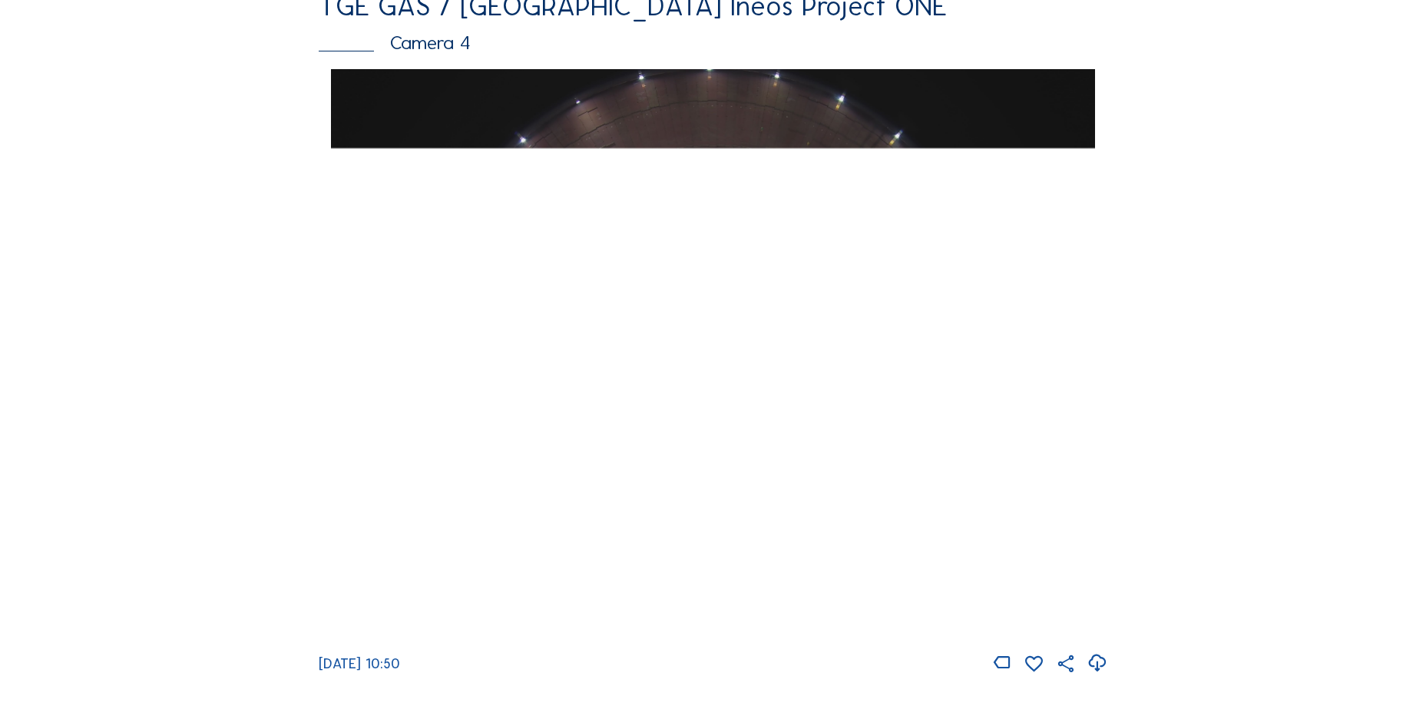
scroll to position [1459, 0]
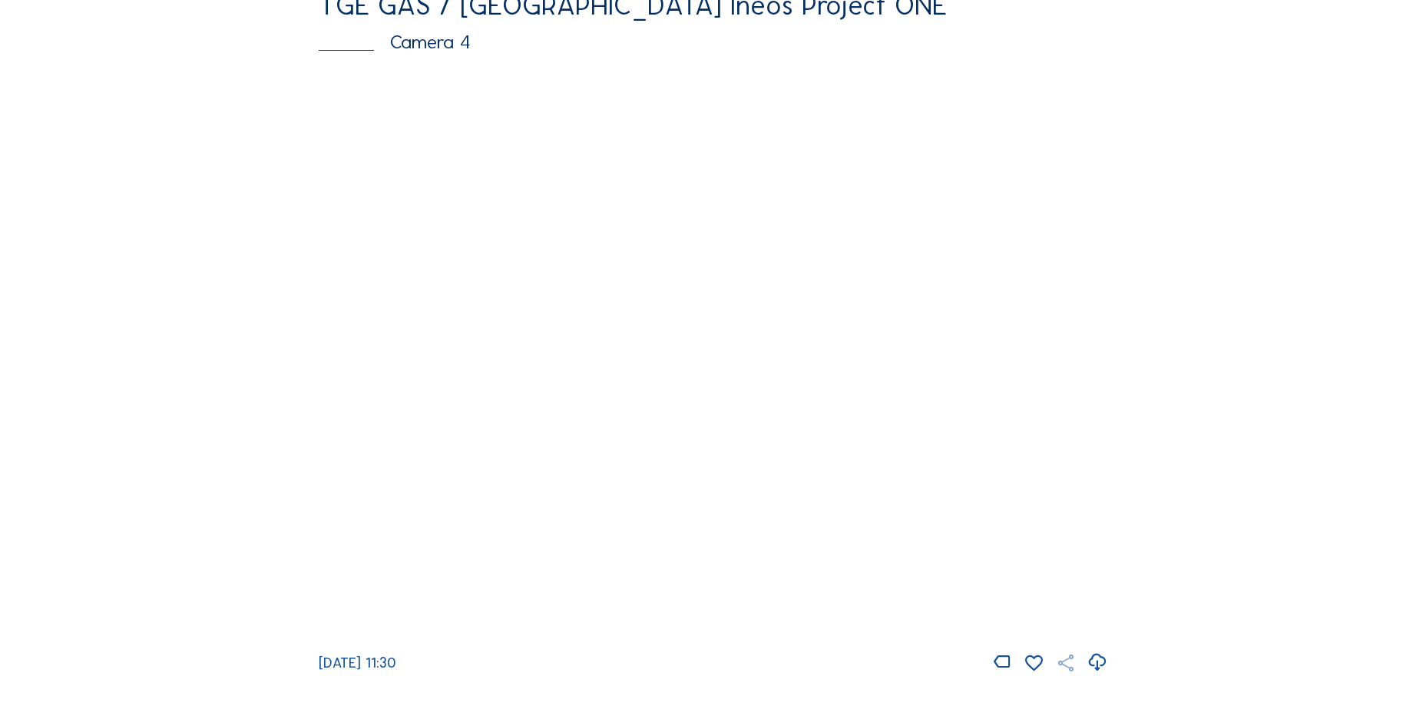
scroll to position [1383, 0]
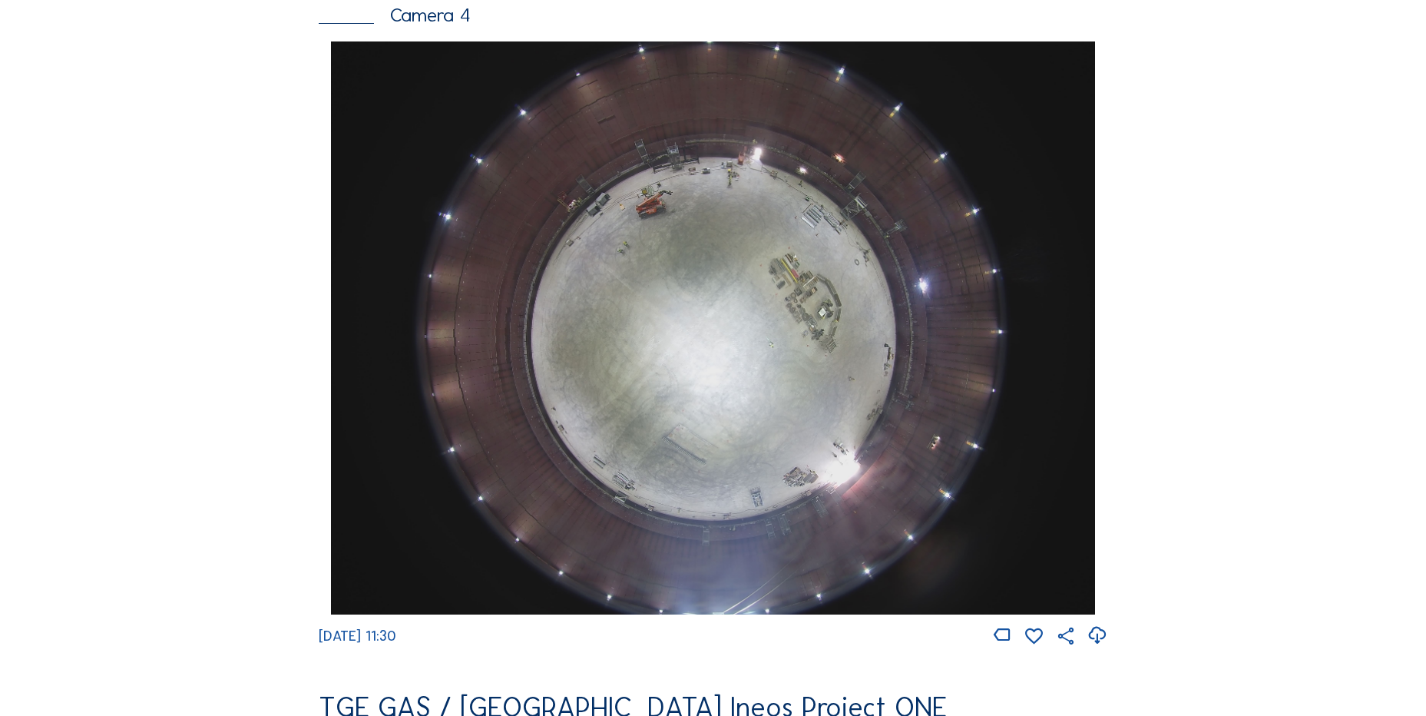
click at [1098, 644] on icon at bounding box center [1097, 635] width 21 height 25
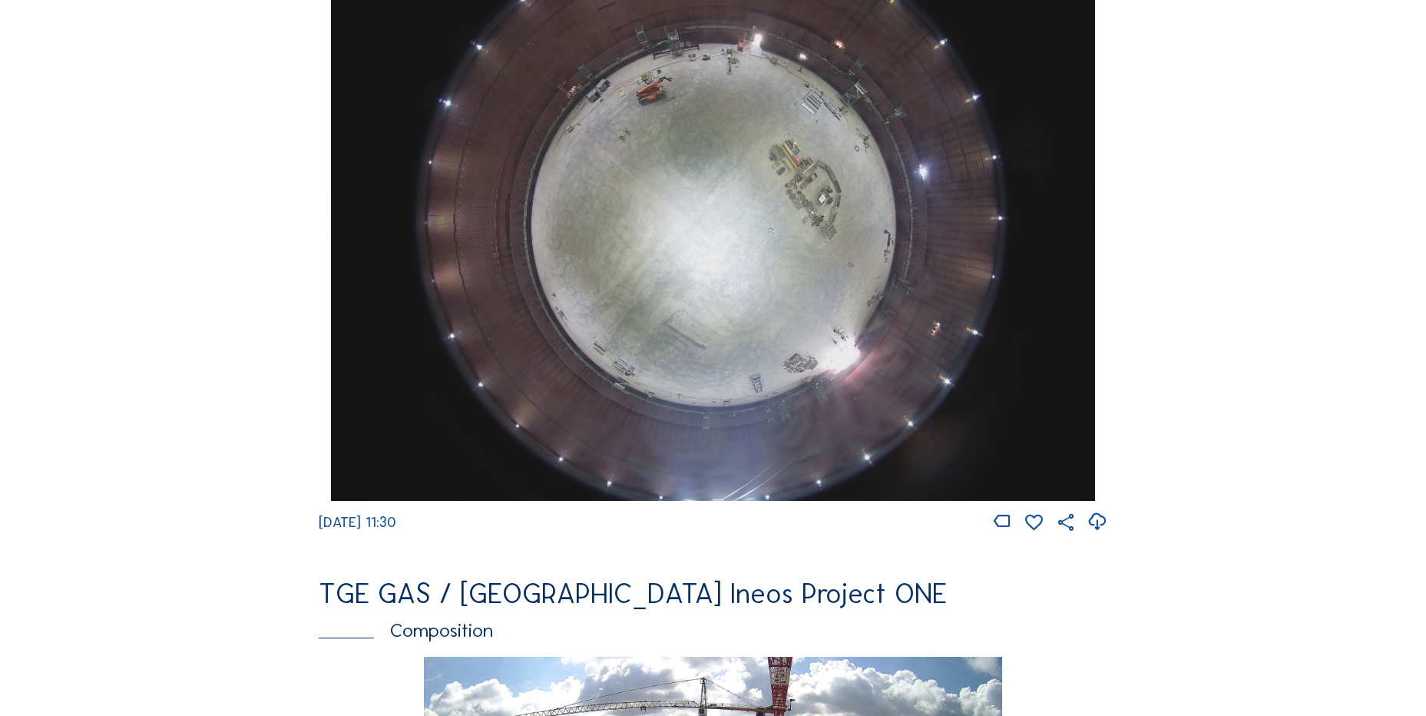
scroll to position [1690, 0]
